Goal: Navigation & Orientation: Find specific page/section

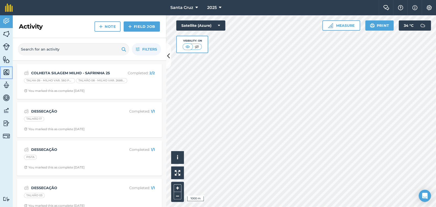
click at [7, 69] on img at bounding box center [6, 72] width 7 height 8
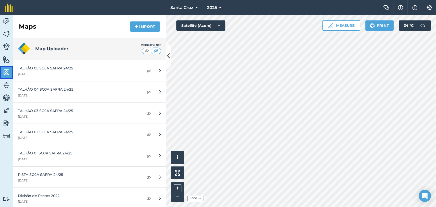
scroll to position [2062, 0]
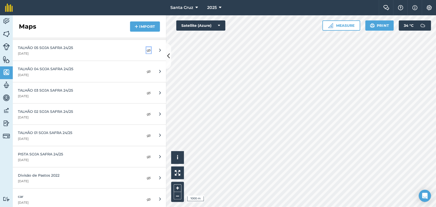
click at [146, 47] on img at bounding box center [148, 50] width 5 height 6
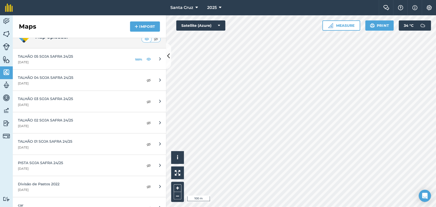
scroll to position [2170, 0]
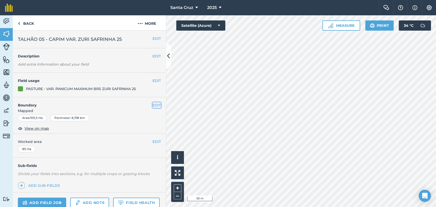
click at [152, 105] on button "EDIT" at bounding box center [156, 105] width 8 height 6
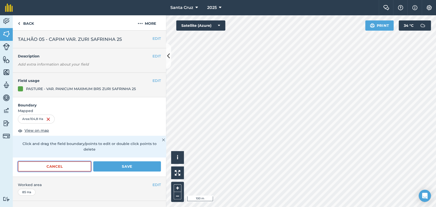
click at [70, 165] on button "Cancel" at bounding box center [54, 166] width 73 height 10
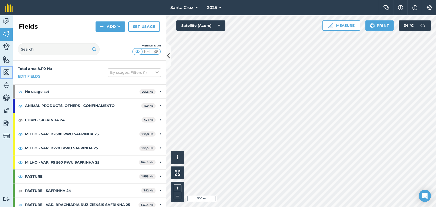
click at [3, 73] on img at bounding box center [6, 72] width 7 height 8
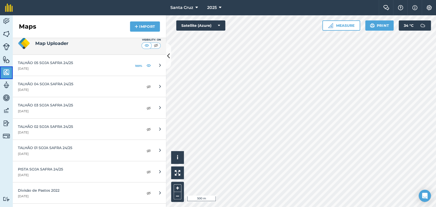
scroll to position [2142, 0]
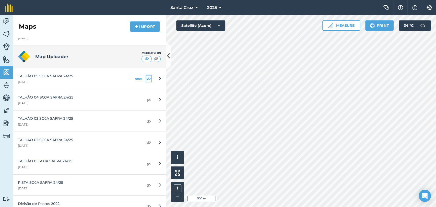
click at [146, 76] on img at bounding box center [148, 79] width 5 height 6
